Goal: Task Accomplishment & Management: Manage account settings

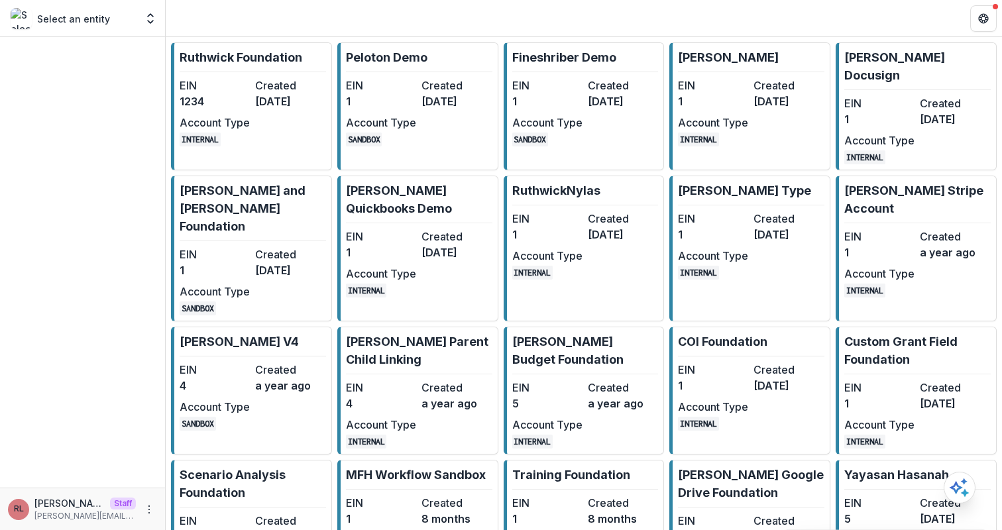
click at [285, 89] on dt "Created" at bounding box center [290, 86] width 70 height 16
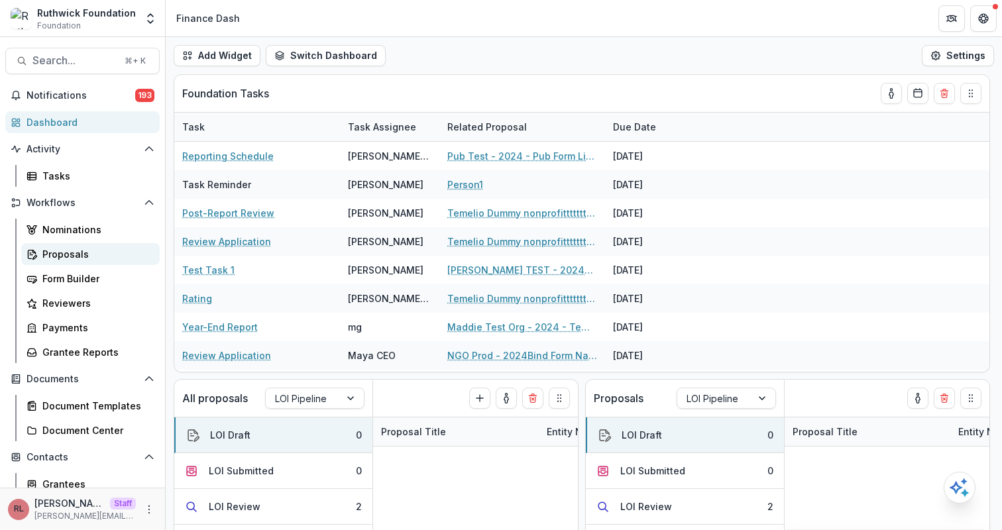
click at [57, 258] on div "Proposals" at bounding box center [95, 254] width 107 height 14
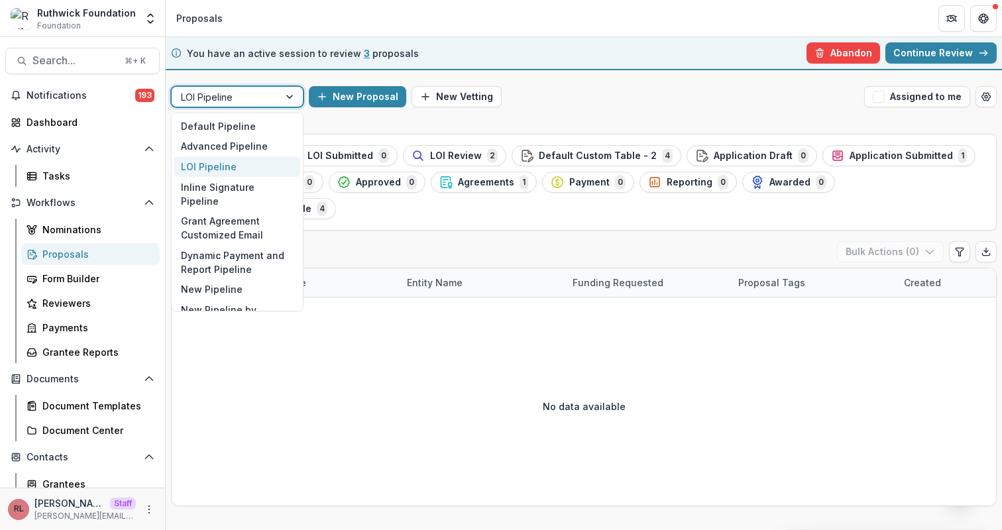
click at [225, 93] on div at bounding box center [225, 97] width 89 height 17
click at [247, 121] on div "Default Pipeline" at bounding box center [237, 126] width 126 height 21
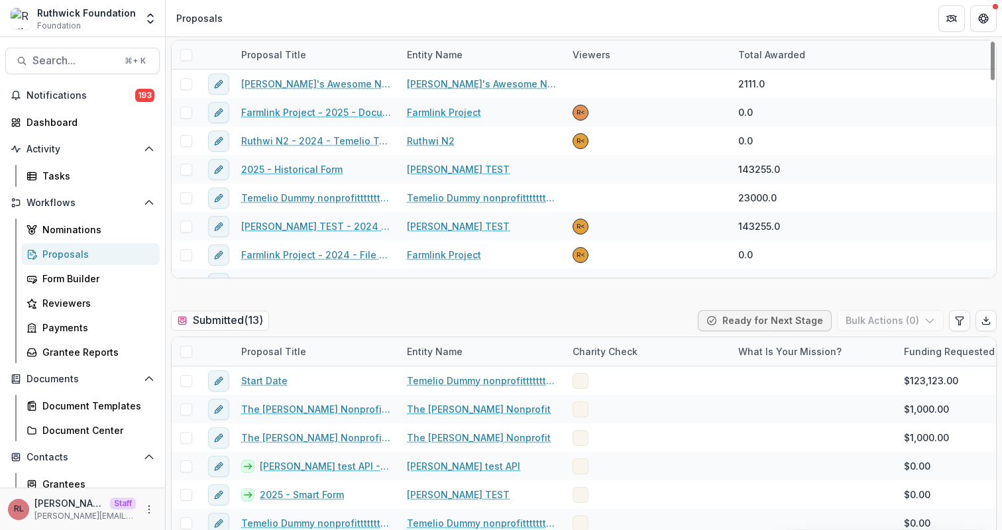
scroll to position [653, 0]
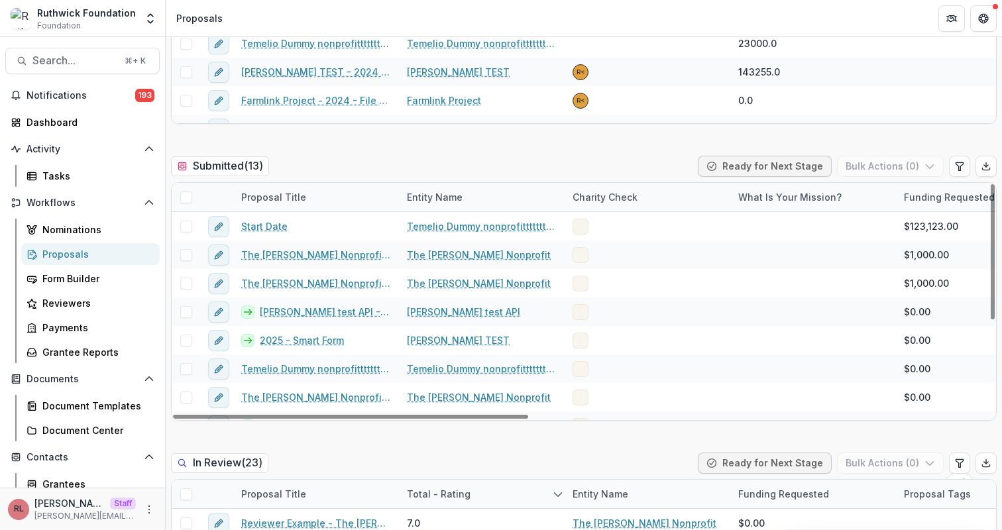
click at [182, 196] on span at bounding box center [186, 198] width 12 height 12
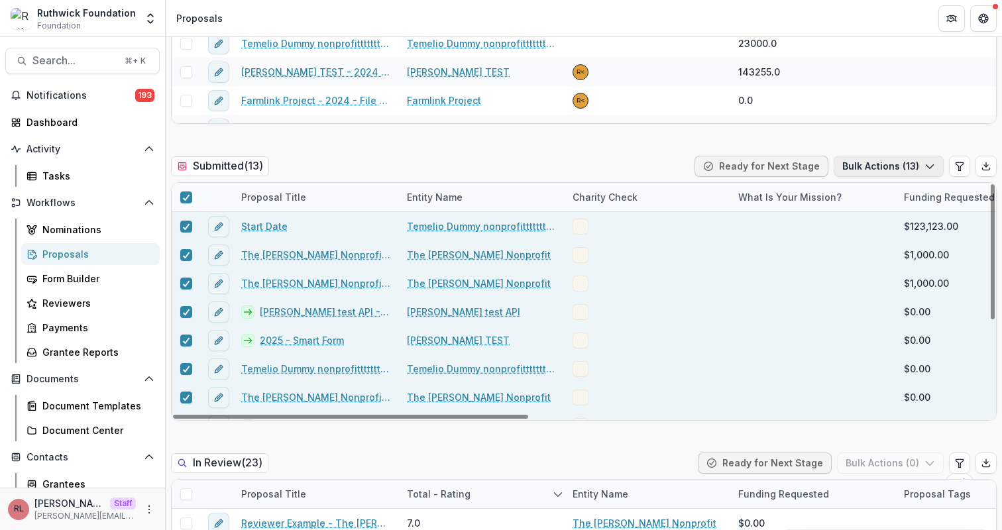
click at [882, 159] on button "Bulk Actions ( 13 )" at bounding box center [889, 166] width 110 height 21
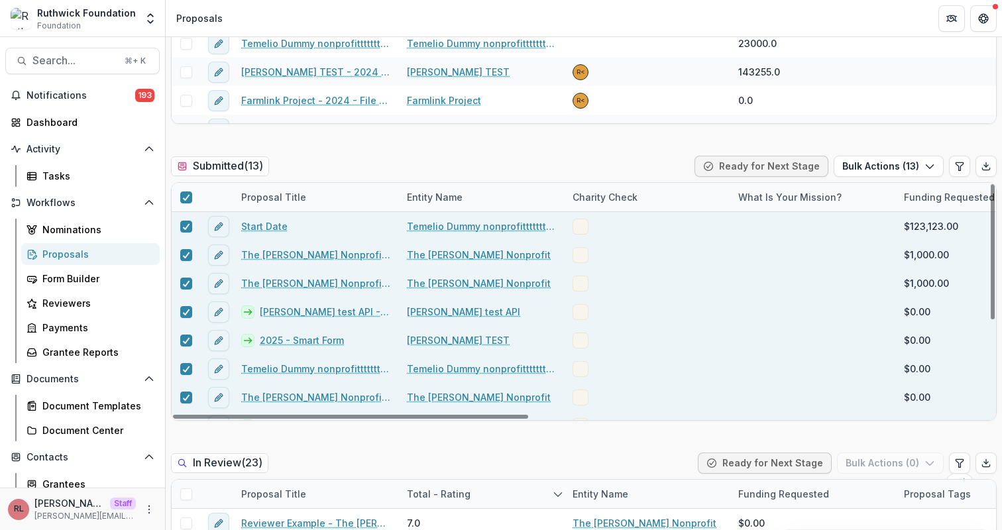
click at [482, 179] on div "Submitted ( 13 ) Ready for Next Stage Bulk Actions ( 13 )" at bounding box center [584, 169] width 826 height 27
click at [76, 332] on div "Payments" at bounding box center [95, 328] width 107 height 14
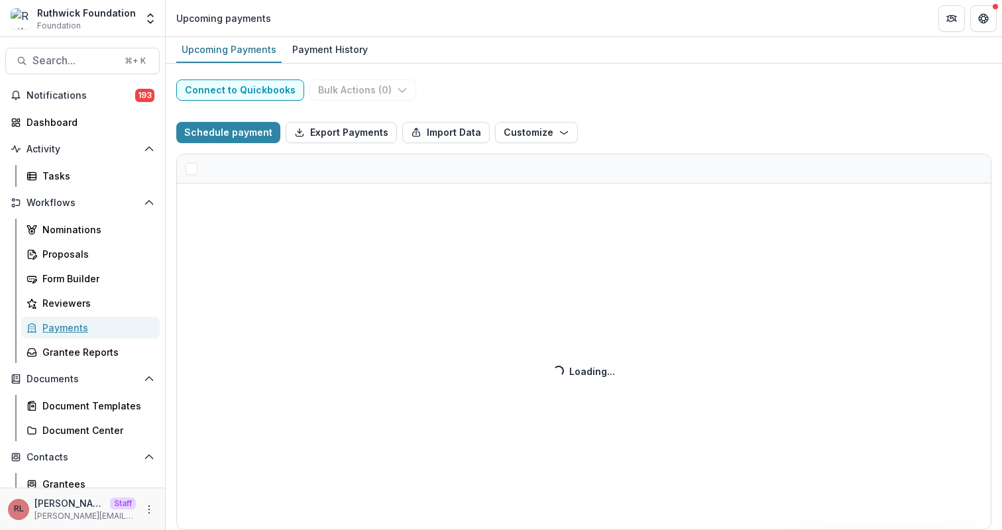
select select "******"
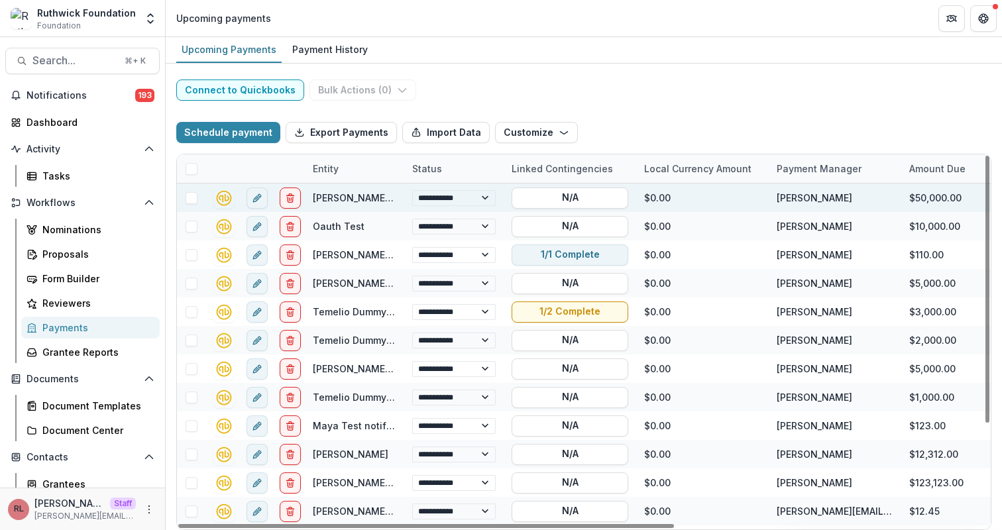
click at [190, 200] on span at bounding box center [192, 198] width 12 height 12
select select "******"
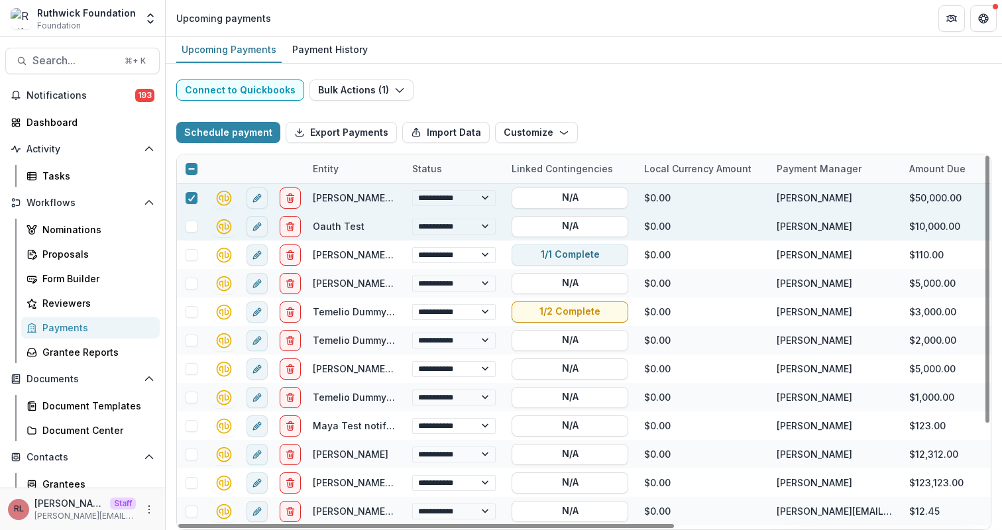
click at [194, 229] on span at bounding box center [192, 227] width 12 height 12
select select "******"
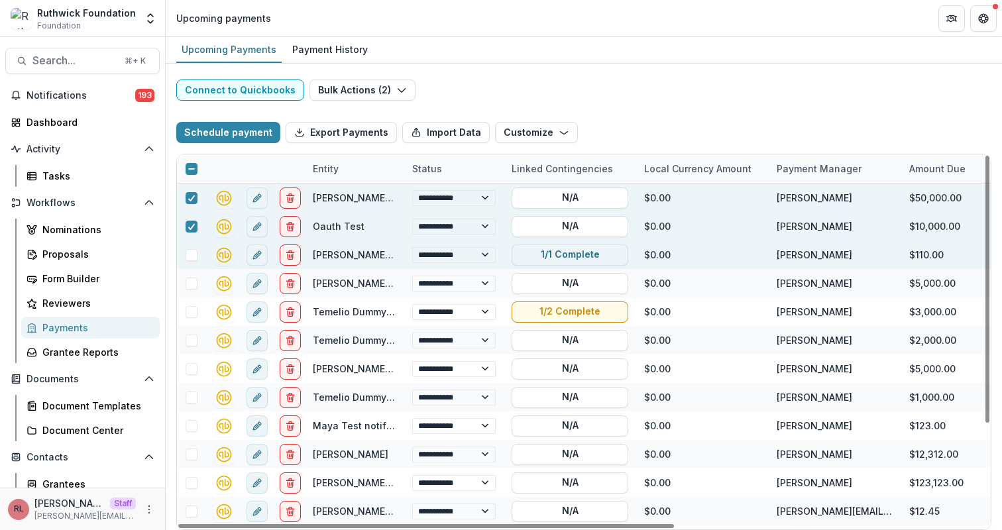
click at [195, 255] on span at bounding box center [192, 255] width 12 height 12
select select "******"
click at [389, 84] on button "Bulk Actions ( 3 )" at bounding box center [363, 90] width 106 height 21
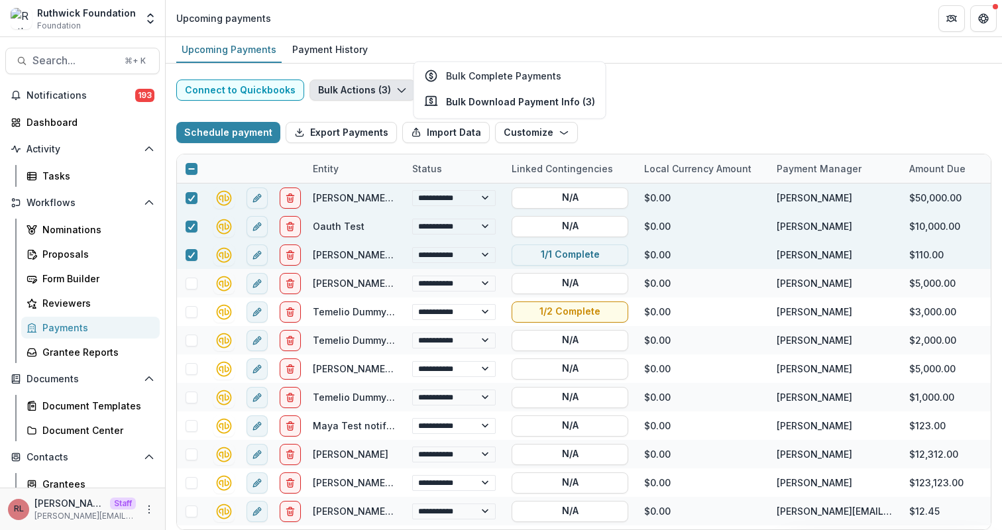
click at [605, 52] on div "Upcoming Payments Payment History" at bounding box center [584, 50] width 837 height 27
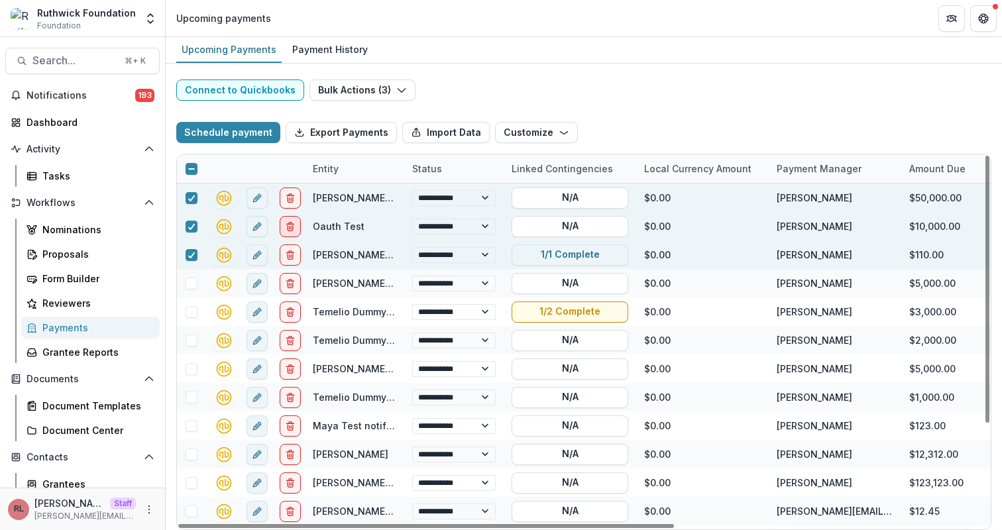
select select "******"
click at [255, 200] on icon "edit" at bounding box center [257, 198] width 11 height 11
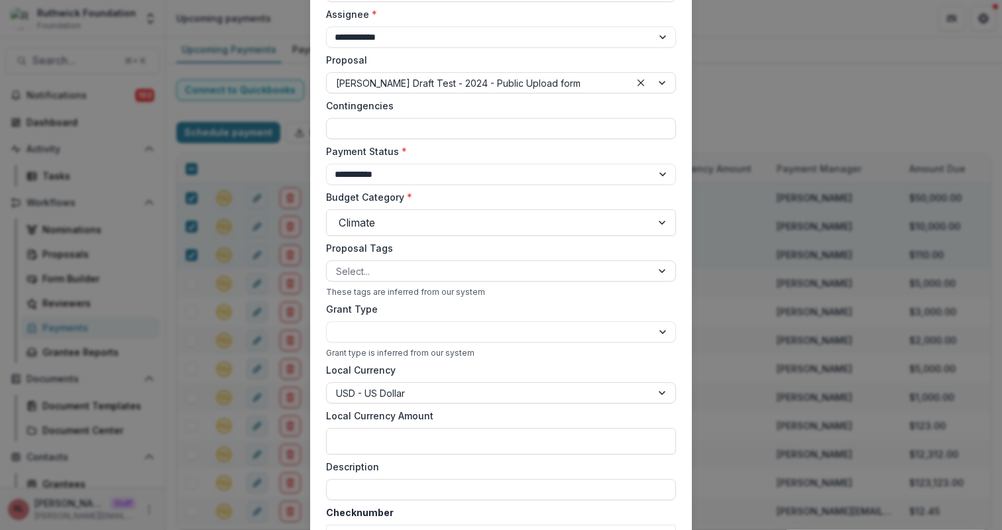
scroll to position [276, 0]
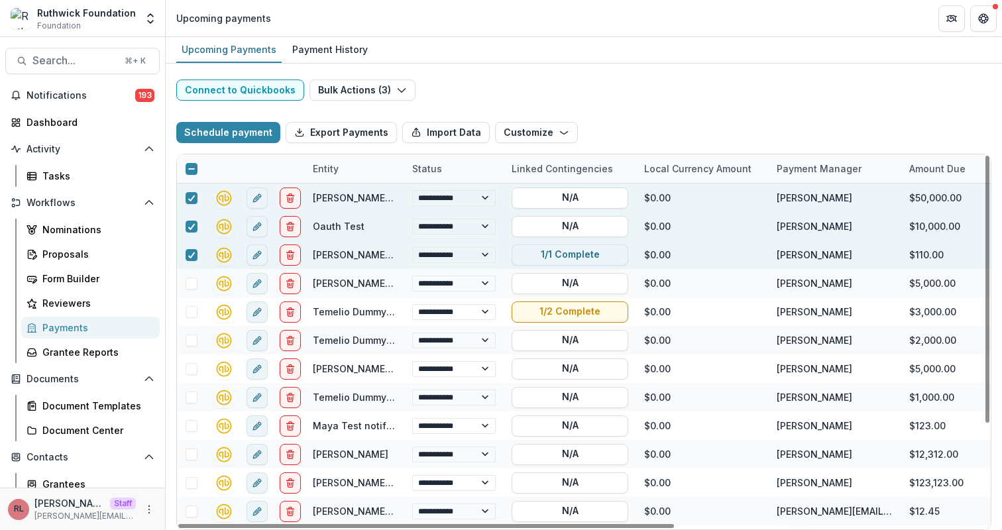
click at [690, 139] on div "Schedule payment Export Payments Import Data Customize New Custom Field Manage …" at bounding box center [583, 132] width 815 height 42
click at [74, 257] on div "Proposals" at bounding box center [95, 254] width 107 height 14
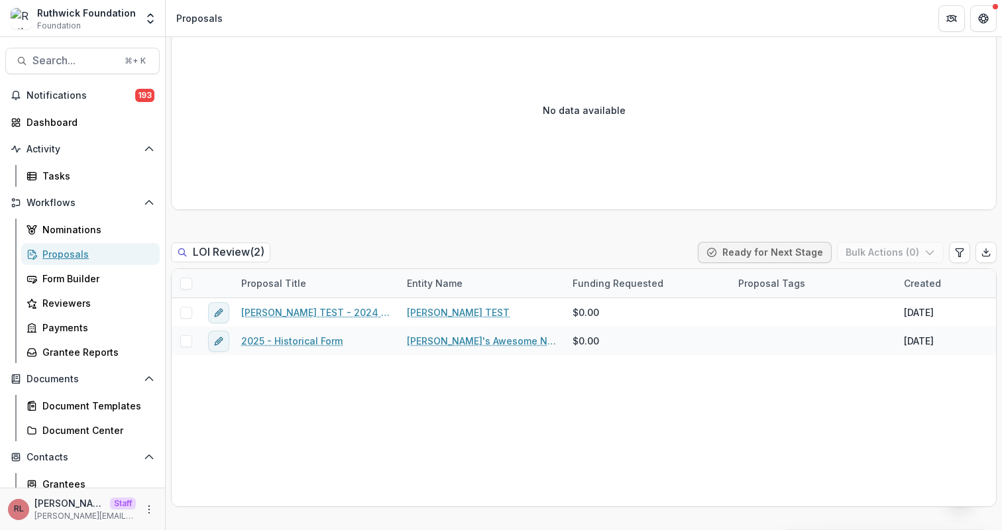
scroll to position [599, 0]
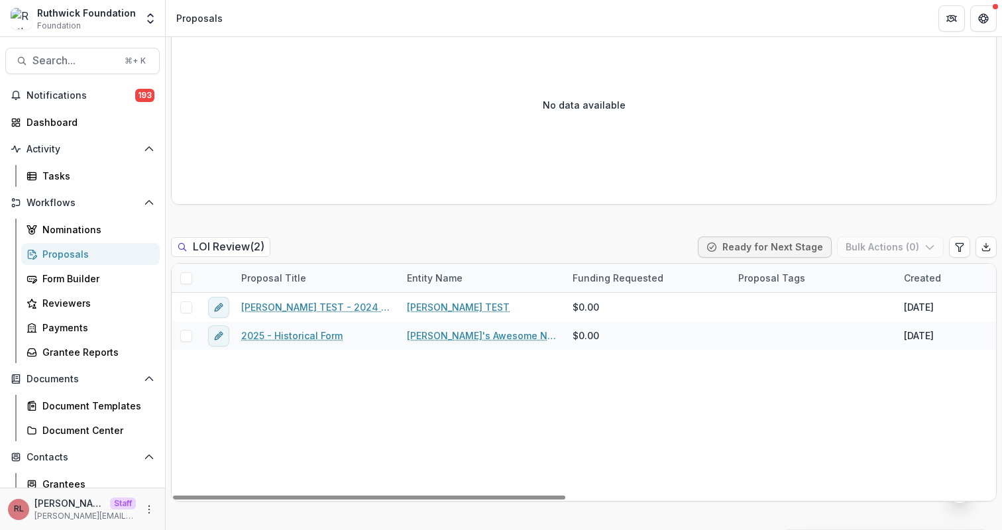
click at [186, 272] on span at bounding box center [186, 278] width 12 height 12
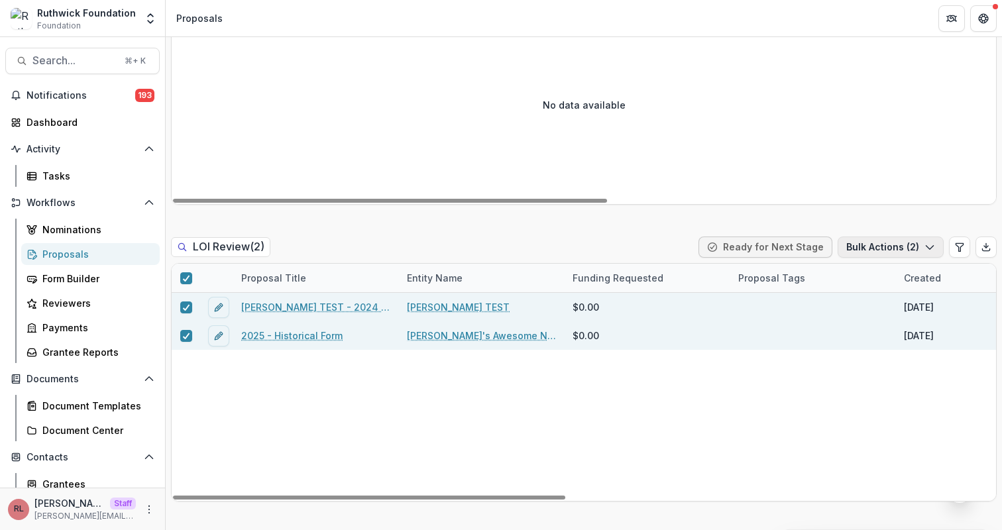
click at [875, 237] on button "Bulk Actions ( 2 )" at bounding box center [891, 247] width 106 height 21
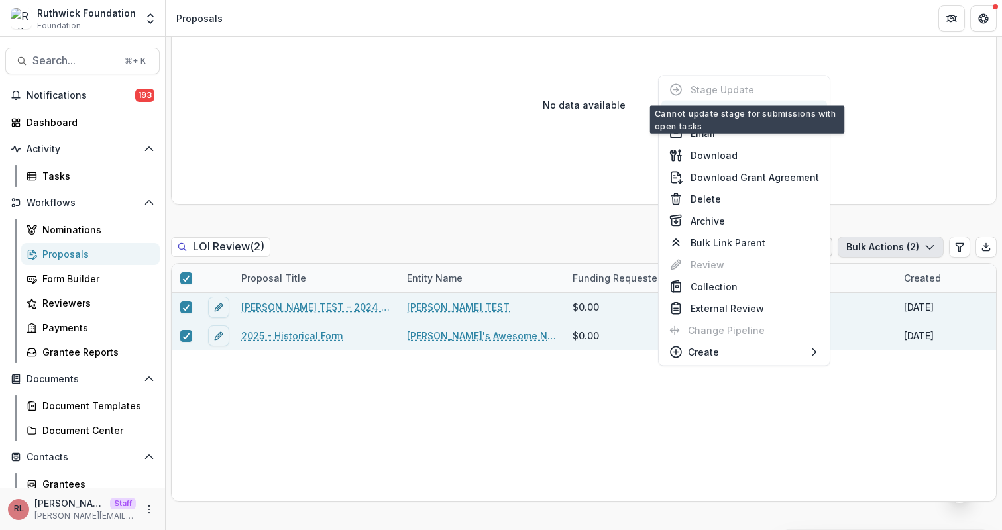
click at [782, 113] on button "Settings Update" at bounding box center [745, 112] width 166 height 22
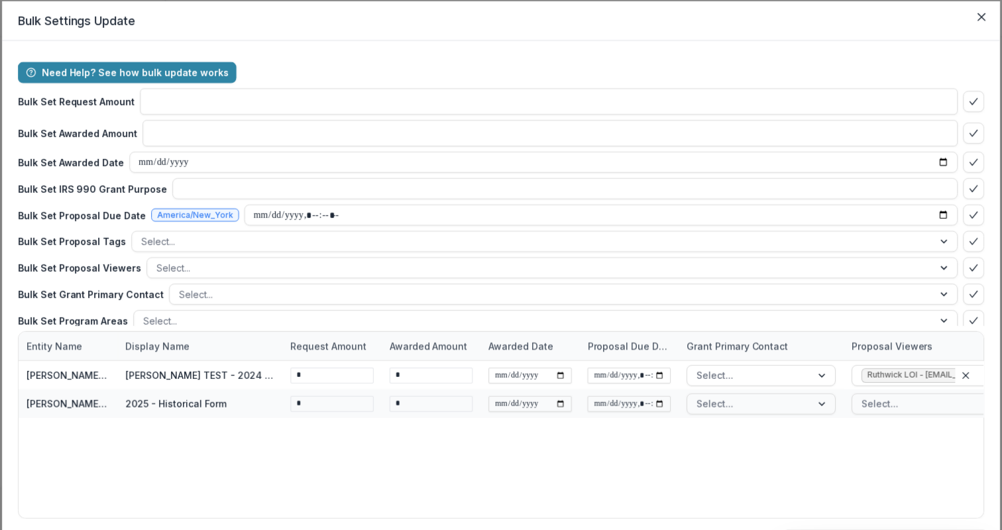
type input "**"
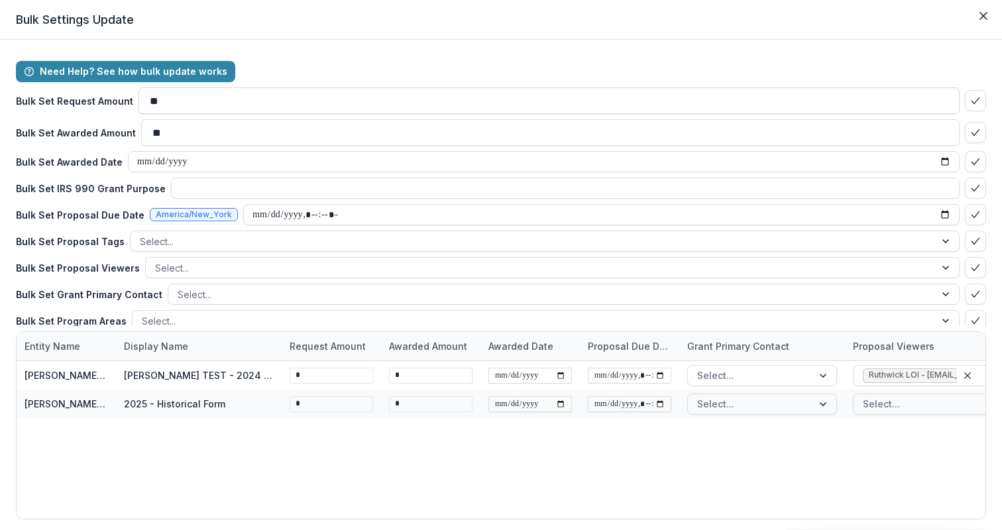
click at [209, 101] on input "**" at bounding box center [549, 101] width 821 height 27
type input "******"
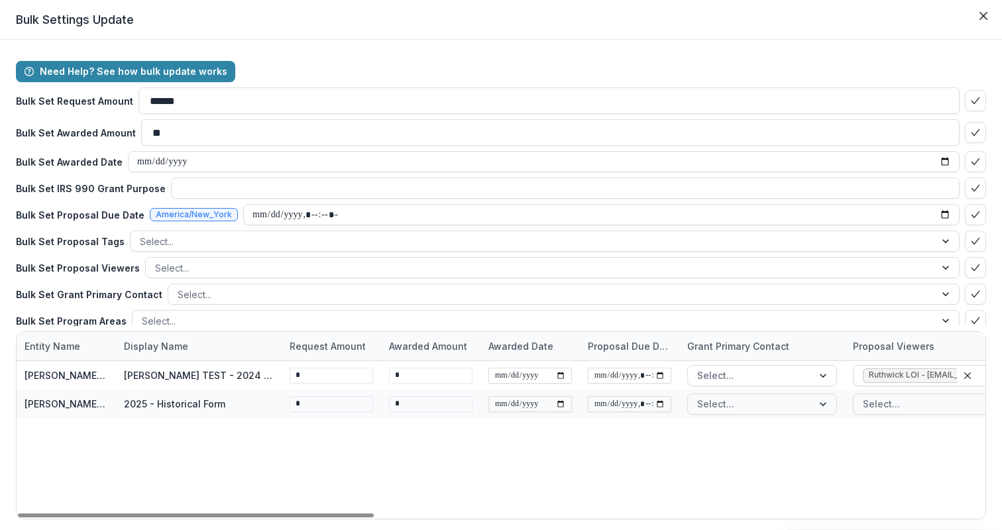
scroll to position [48, 0]
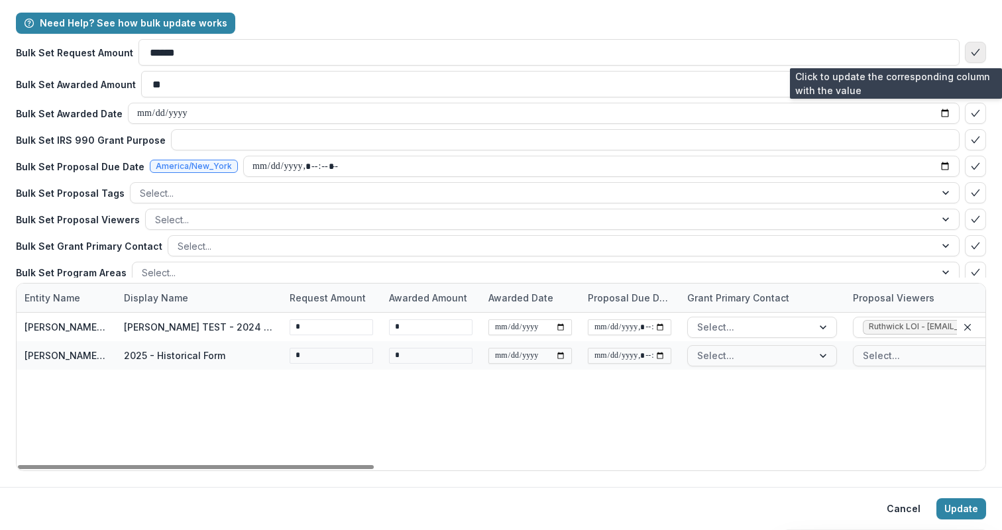
click at [971, 47] on icon "bulk-confirm-option" at bounding box center [976, 52] width 11 height 11
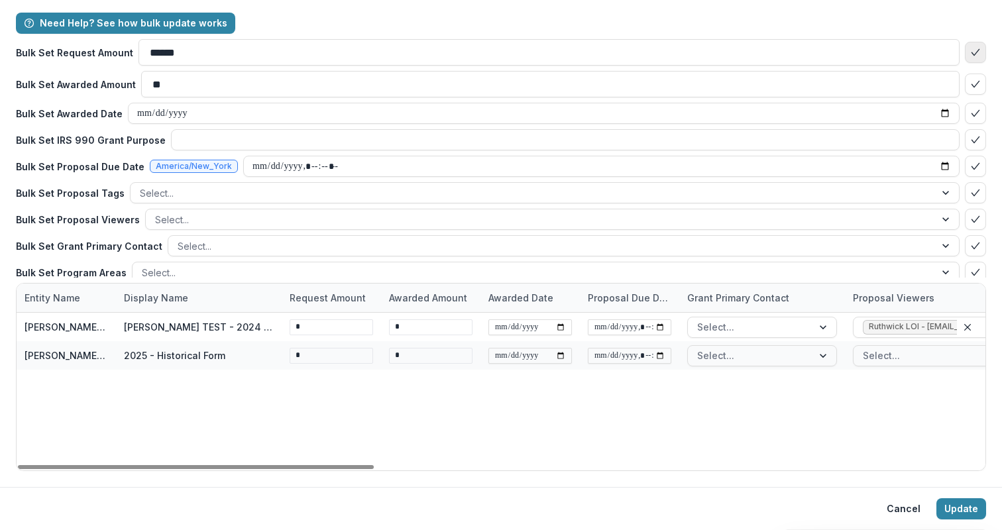
type input "****"
click at [961, 507] on button "Update" at bounding box center [962, 509] width 50 height 21
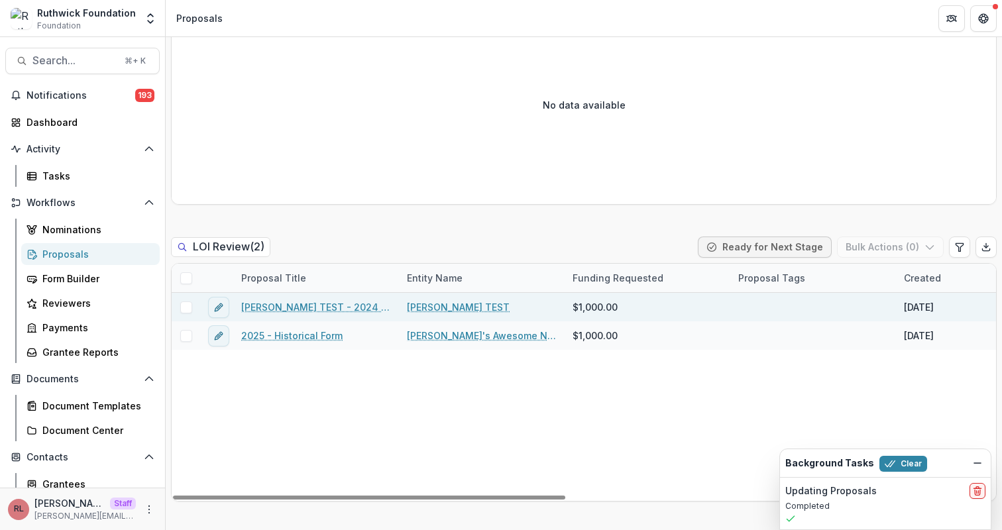
click at [333, 300] on link "[PERSON_NAME] TEST - 2024 - form" at bounding box center [316, 307] width 150 height 14
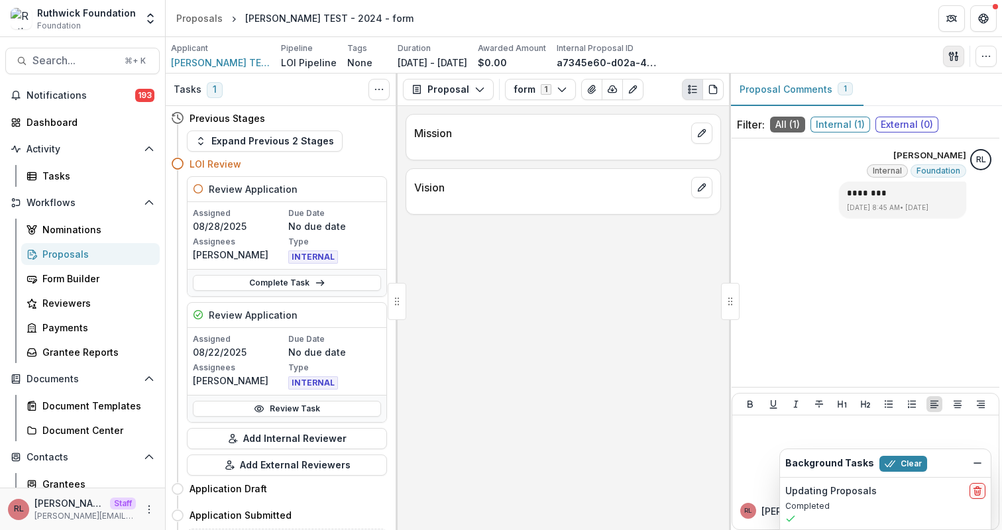
click at [957, 54] on line "button" at bounding box center [957, 54] width 0 height 4
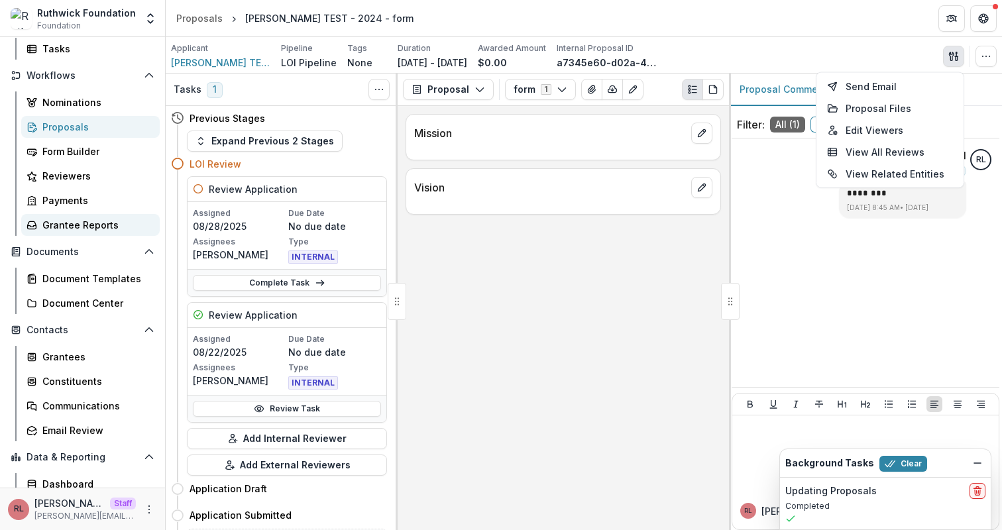
scroll to position [155, 0]
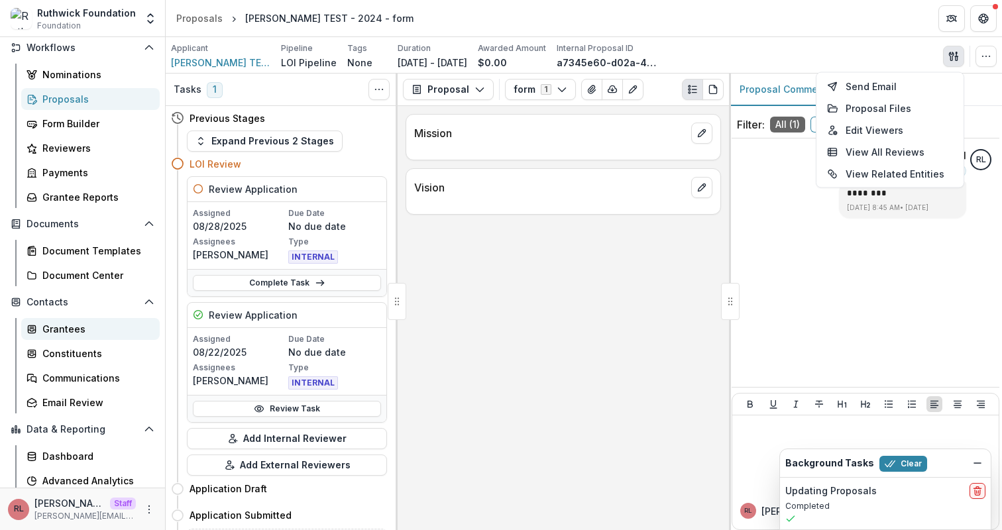
click at [56, 328] on div "Grantees" at bounding box center [95, 329] width 107 height 14
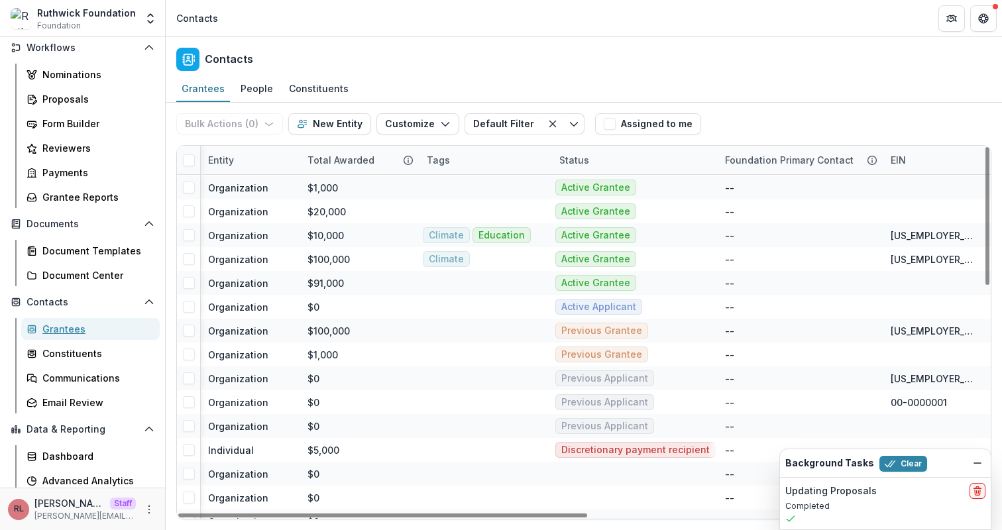
scroll to position [166, 0]
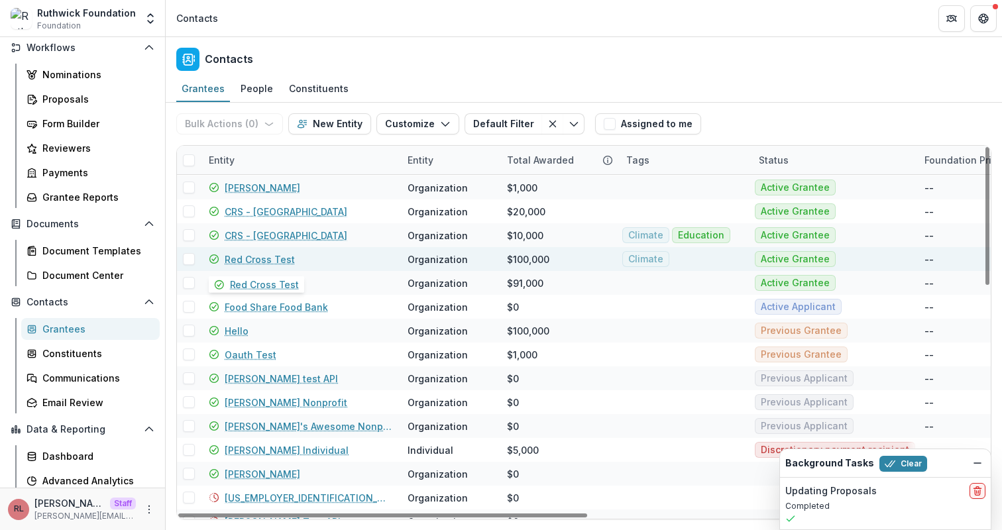
click at [272, 260] on link "Red Cross Test" at bounding box center [260, 260] width 70 height 14
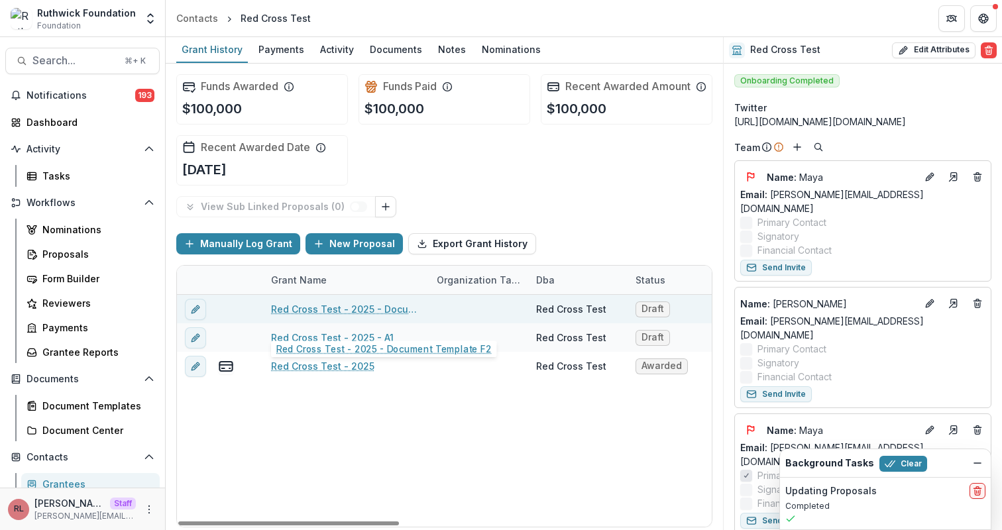
click at [337, 316] on link "Red Cross Test - 2025 - Document Template F2" at bounding box center [346, 309] width 150 height 14
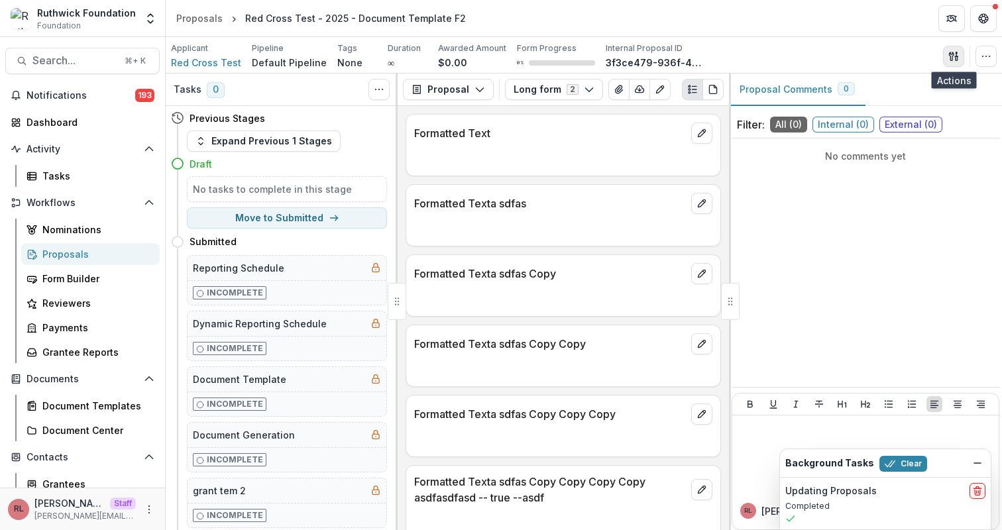
click at [951, 53] on icon "button" at bounding box center [954, 56] width 11 height 11
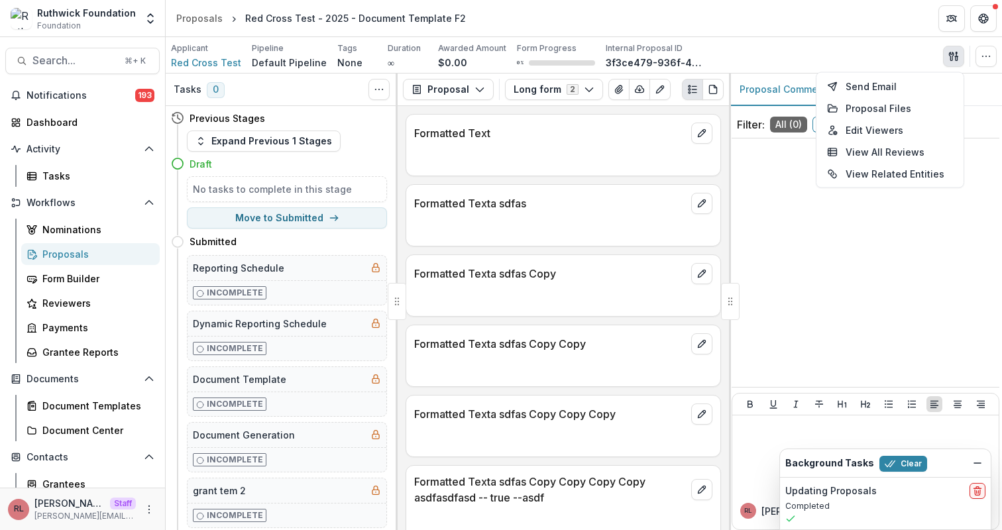
click at [951, 54] on icon "button" at bounding box center [951, 56] width 5 height 9
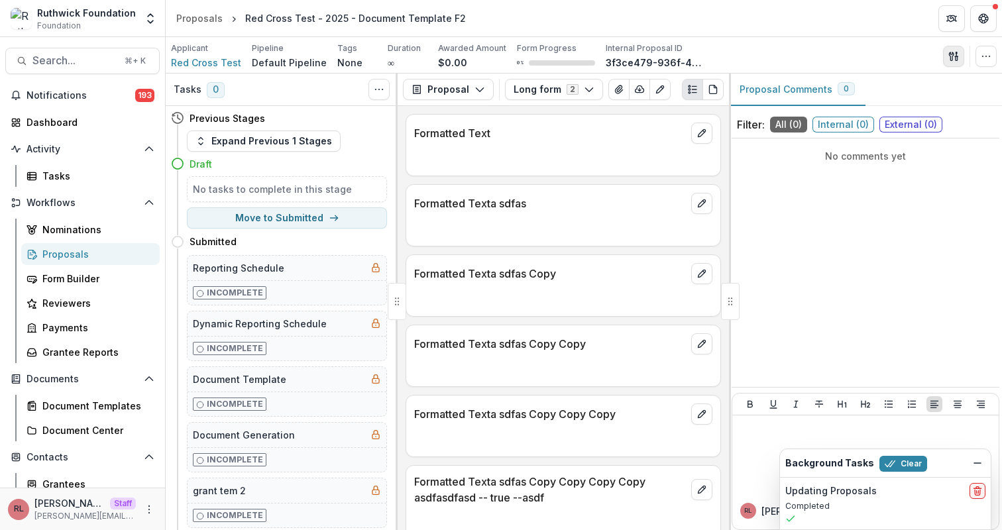
click at [947, 58] on button "button" at bounding box center [953, 56] width 21 height 21
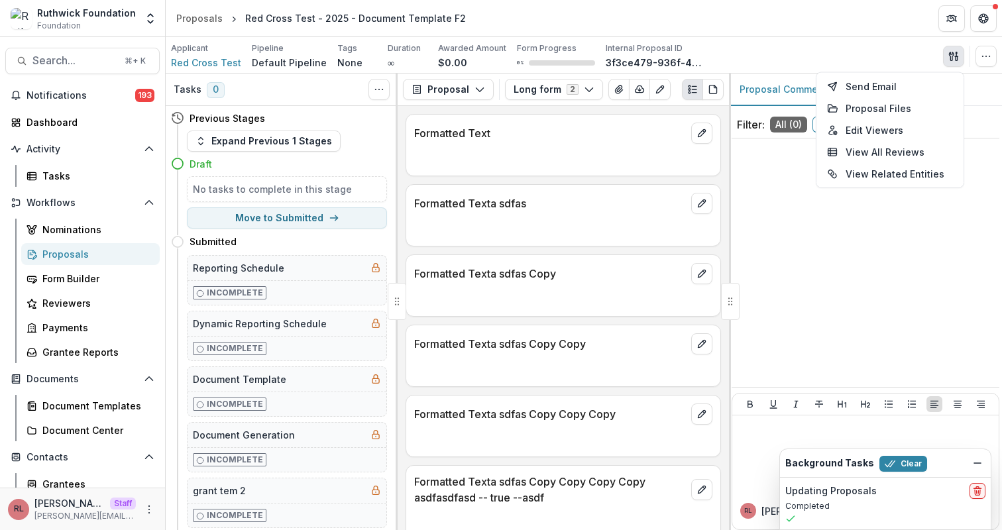
click at [856, 55] on div "Applicant Red Cross Test Pipeline Default Pipeline Tags None All tags Duration …" at bounding box center [584, 55] width 826 height 27
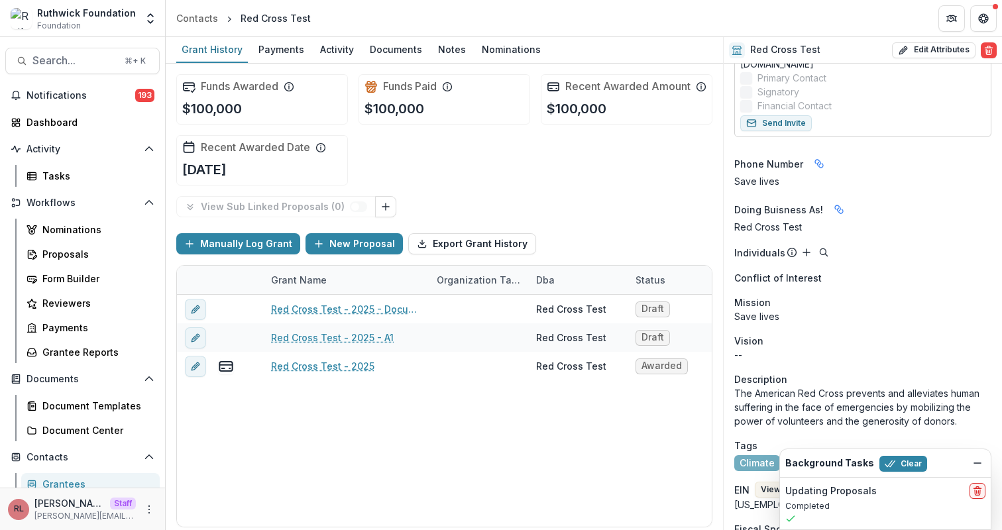
scroll to position [916, 0]
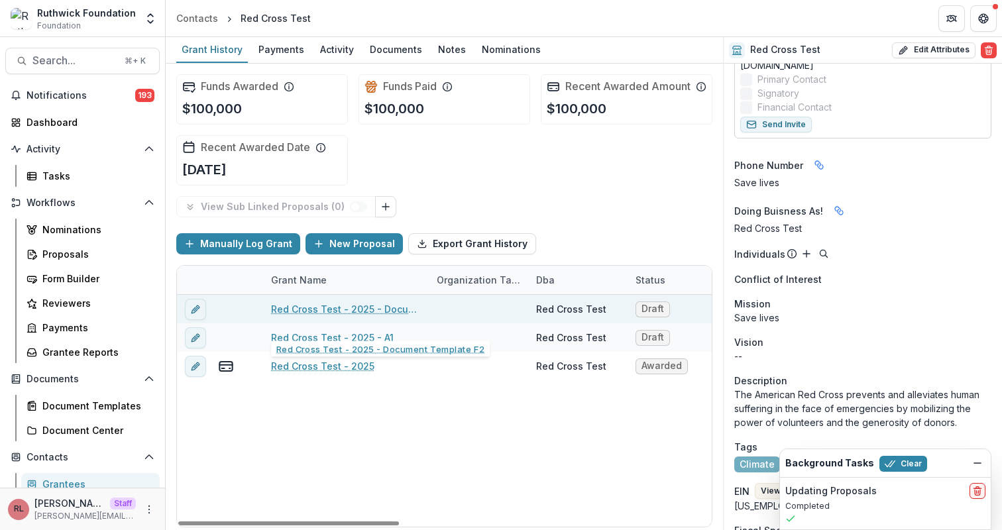
click at [373, 316] on link "Red Cross Test - 2025 - Document Template F2" at bounding box center [346, 309] width 150 height 14
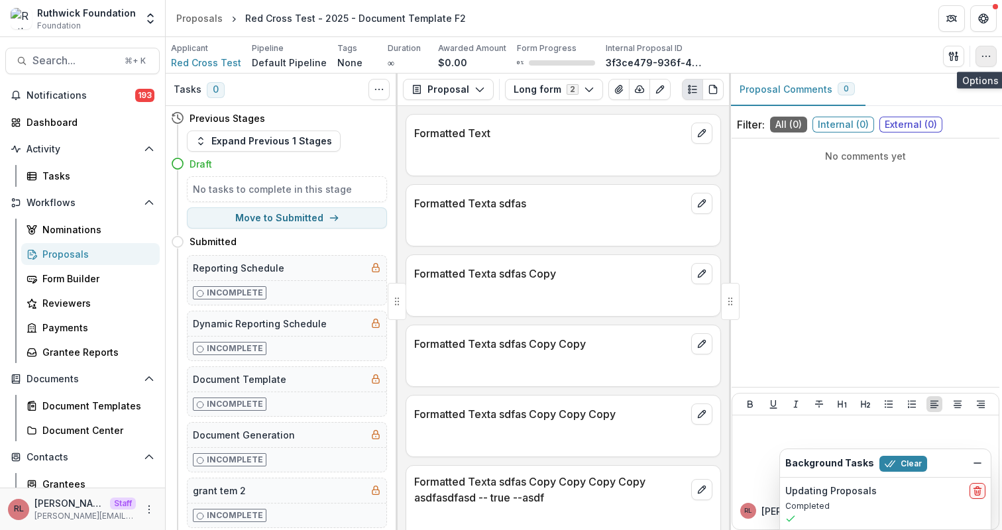
click at [991, 52] on icon "button" at bounding box center [986, 56] width 11 height 11
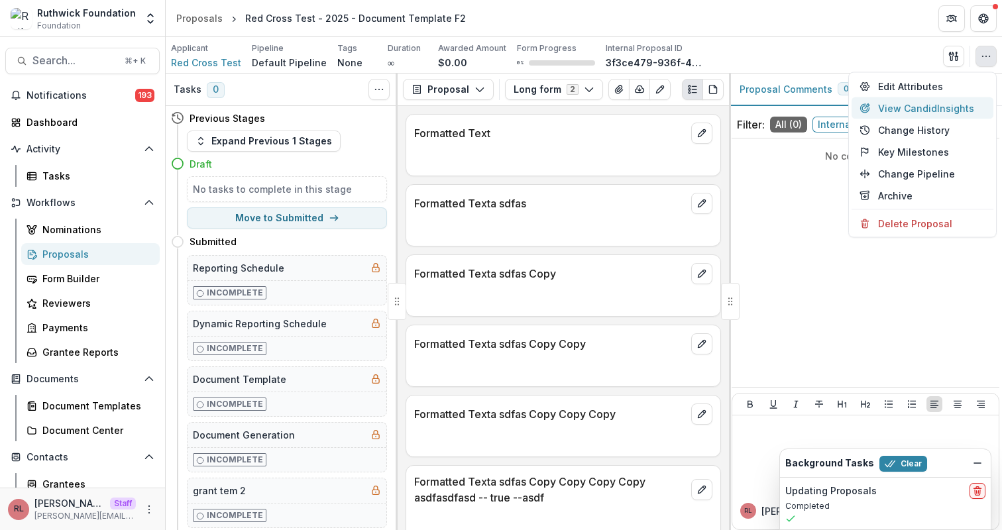
click at [903, 107] on button "View Candid Insights" at bounding box center [923, 108] width 142 height 22
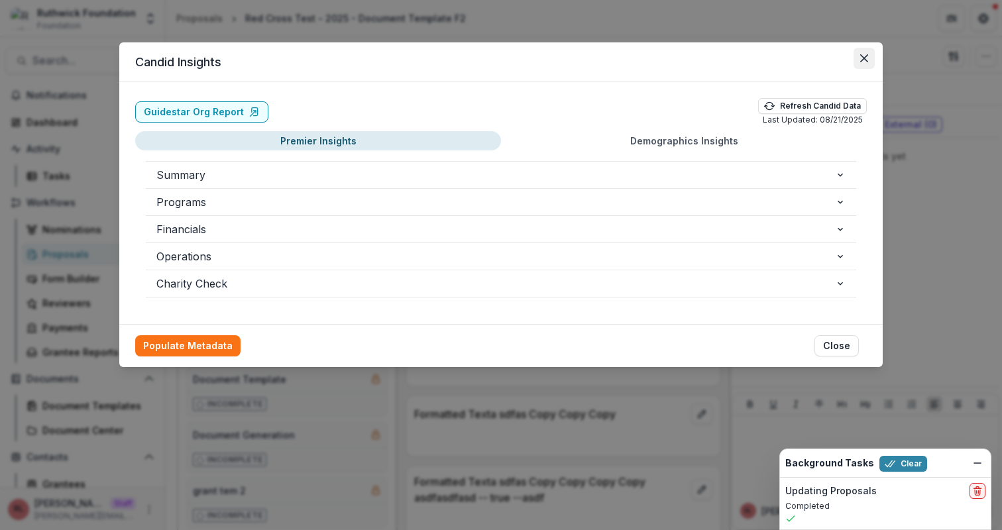
click at [857, 56] on button "Close" at bounding box center [864, 58] width 21 height 21
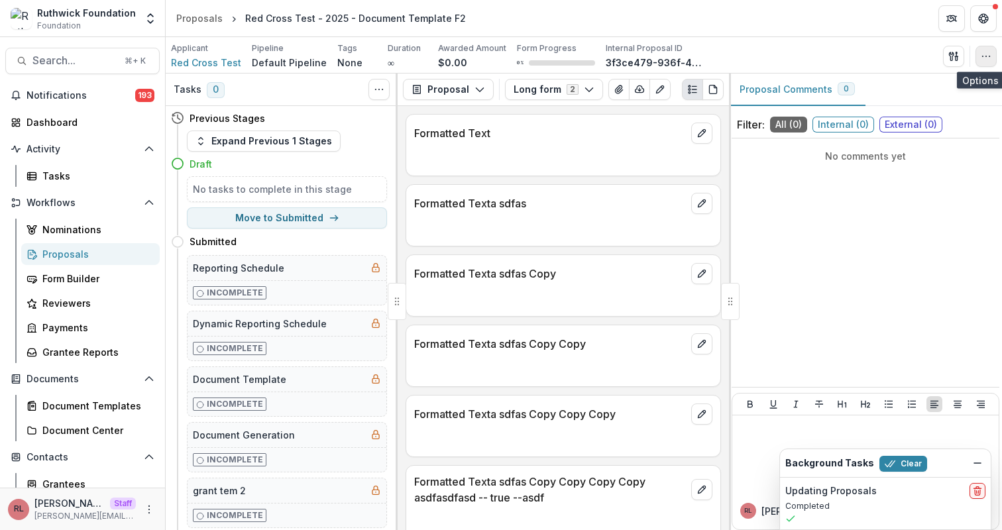
click at [982, 52] on icon "button" at bounding box center [986, 56] width 11 height 11
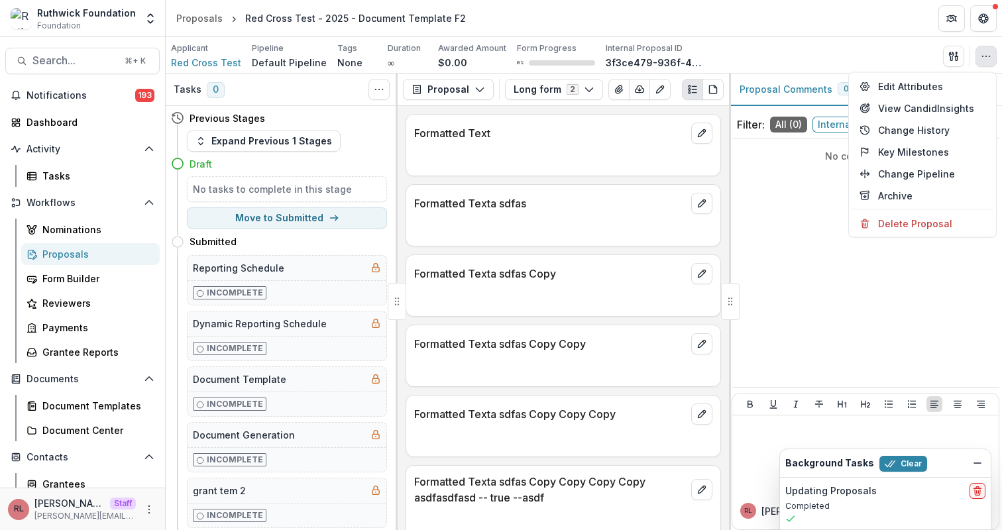
click at [587, 113] on div "Formatted Text Formatted Texta sdfas Formatted Texta sdfas Copy Formatted Texta…" at bounding box center [563, 318] width 331 height 424
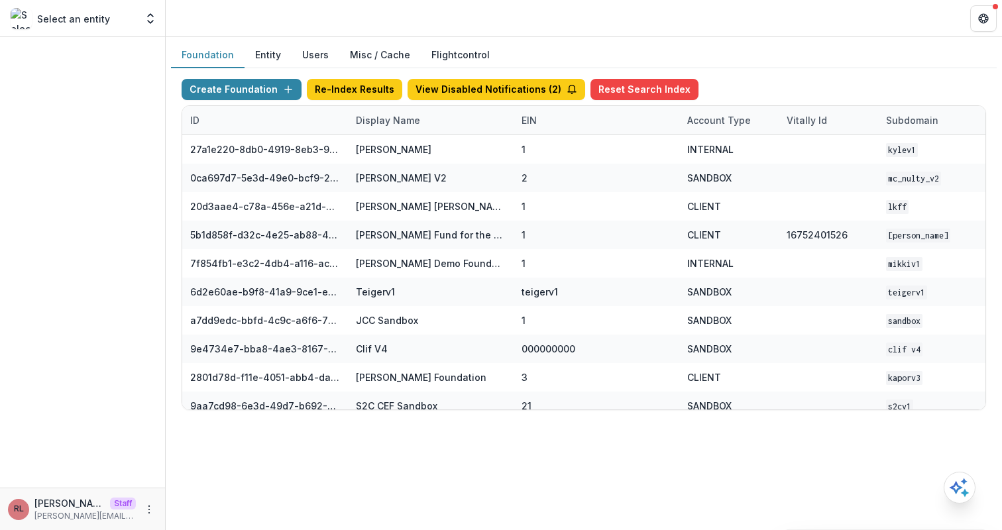
click at [630, 24] on header at bounding box center [584, 18] width 837 height 36
